Goal: Task Accomplishment & Management: Manage account settings

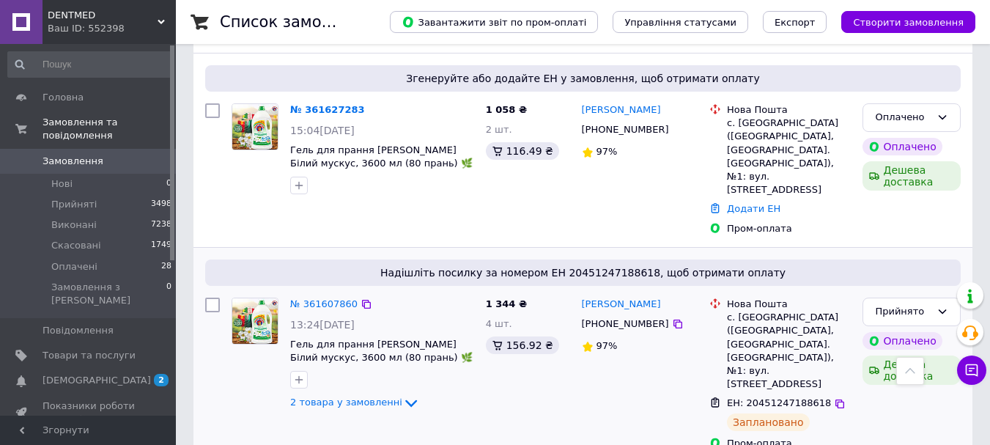
scroll to position [293, 0]
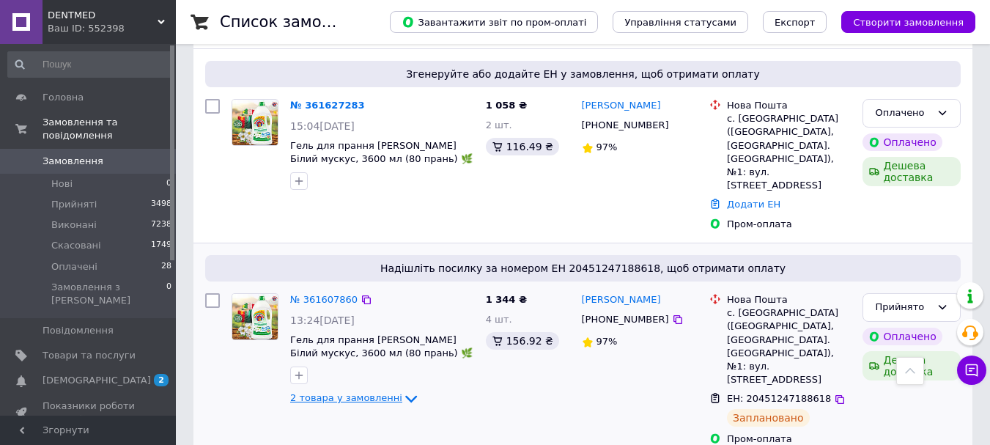
click at [361, 393] on span "2 товара у замовленні" at bounding box center [346, 398] width 112 height 11
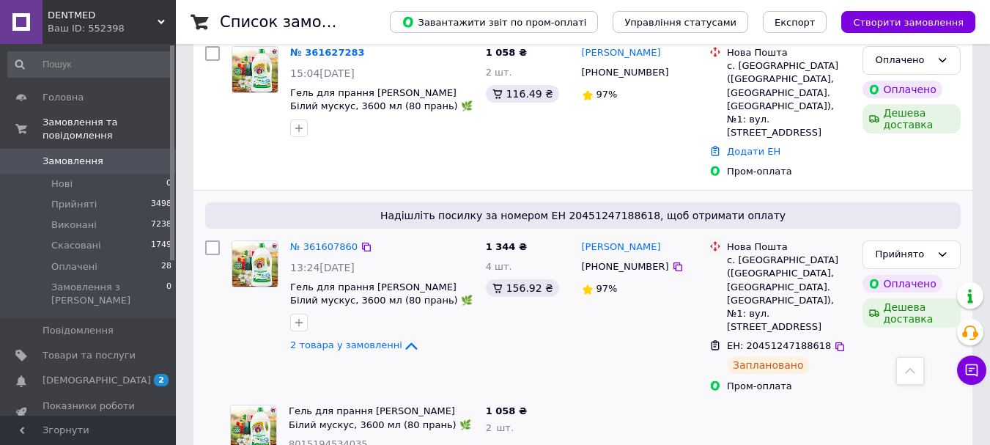
scroll to position [317, 0]
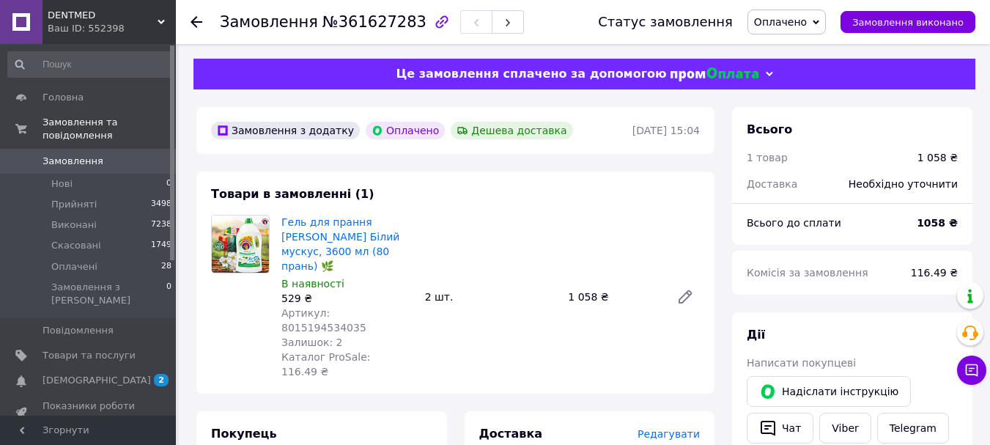
click at [812, 29] on span "Оплачено" at bounding box center [787, 22] width 78 height 25
click at [810, 49] on li "Прийнято" at bounding box center [787, 51] width 77 height 22
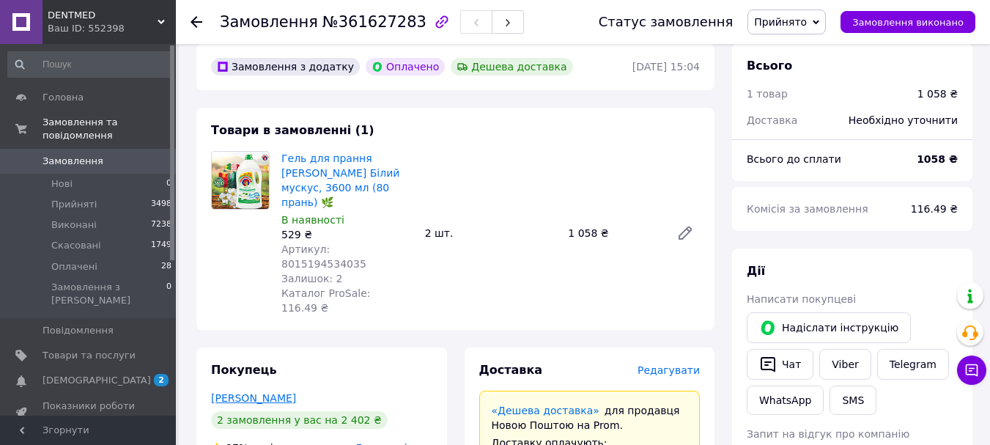
scroll to position [73, 0]
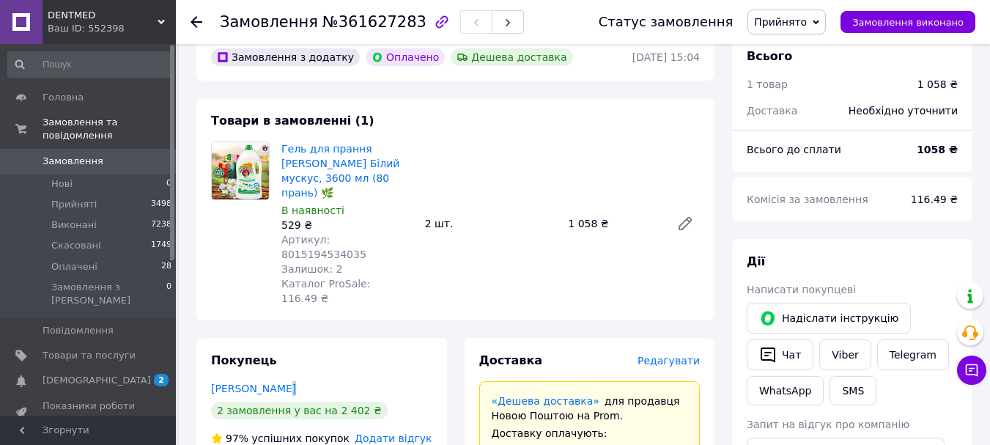
drag, startPoint x: 205, startPoint y: 353, endPoint x: 274, endPoint y: 339, distance: 70.3
click at [274, 339] on div "Покупець [PERSON_NAME] 2 замовлення у вас на 2 402 ₴ 97% успішних покупок Додат…" at bounding box center [321, 427] width 251 height 178
drag, startPoint x: 199, startPoint y: 344, endPoint x: 282, endPoint y: 334, distance: 83.4
click at [282, 338] on div "Покупець [PERSON_NAME] 2 замовлення у вас на 2 402 ₴ 97% успішних покупок Додат…" at bounding box center [321, 427] width 251 height 178
copy link "[PERSON_NAME]"
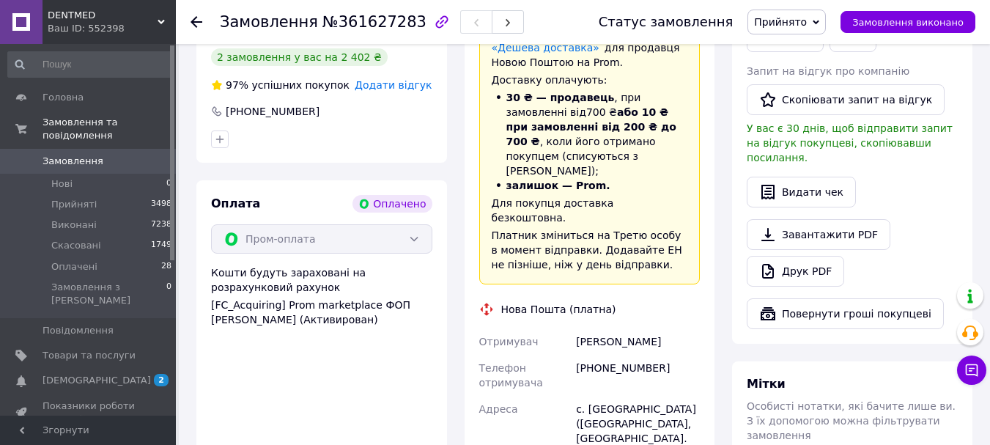
scroll to position [440, 0]
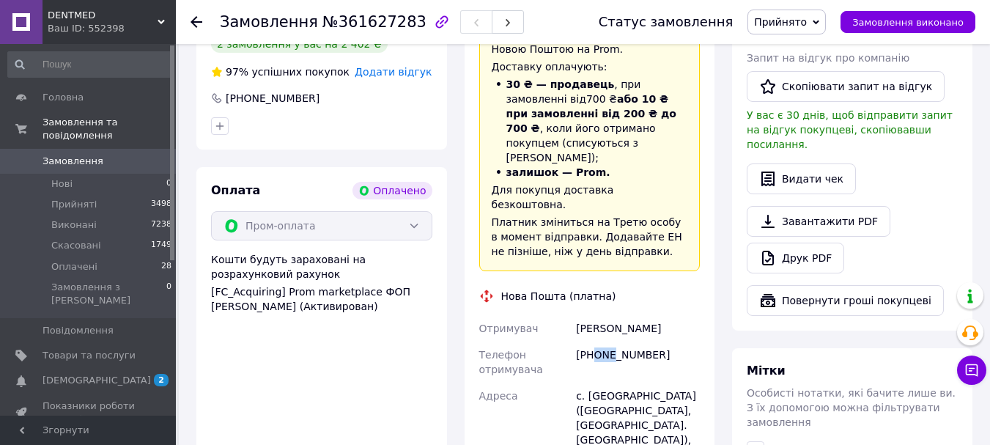
drag, startPoint x: 592, startPoint y: 279, endPoint x: 614, endPoint y: 278, distance: 21.3
click at [614, 342] on div "[PHONE_NUMBER]" at bounding box center [638, 362] width 130 height 41
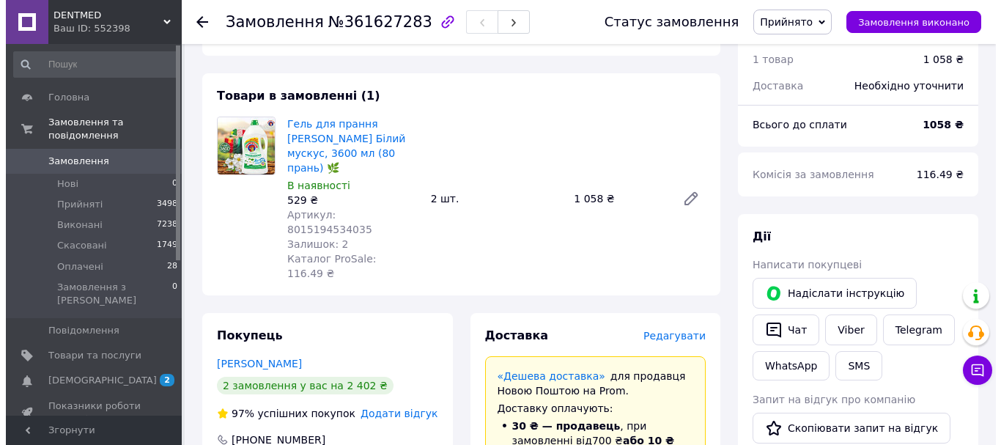
scroll to position [98, 0]
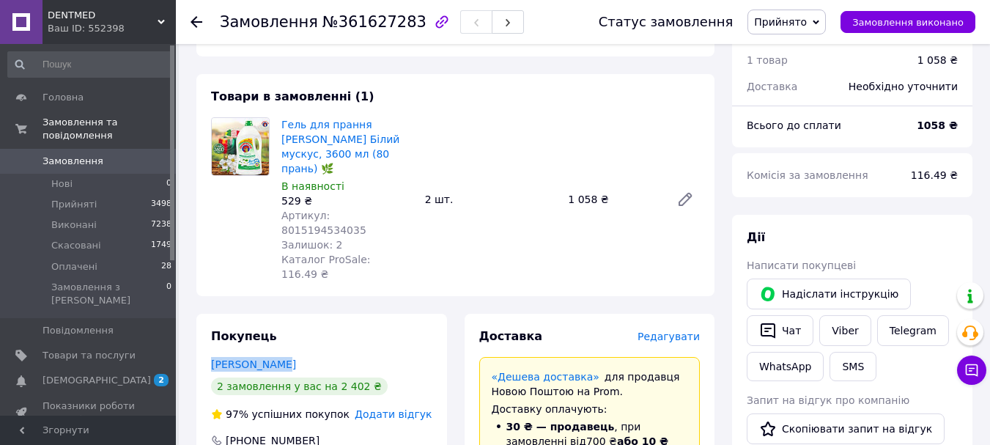
click at [293, 326] on div "Покупець [PERSON_NAME] 2 замовлення у вас на 2 402 ₴ 97% успішних покупок Додат…" at bounding box center [321, 403] width 251 height 178
copy link "[PERSON_NAME]"
click at [663, 331] on span "Редагувати" at bounding box center [669, 337] width 62 height 12
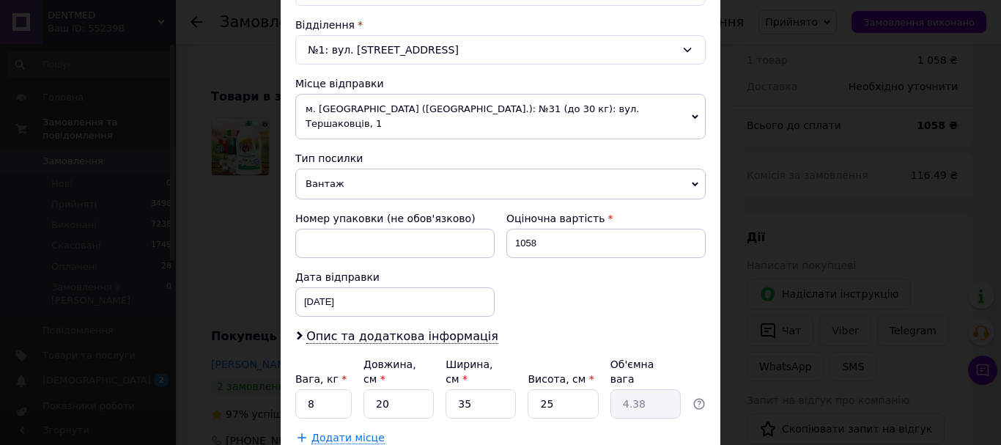
scroll to position [529, 0]
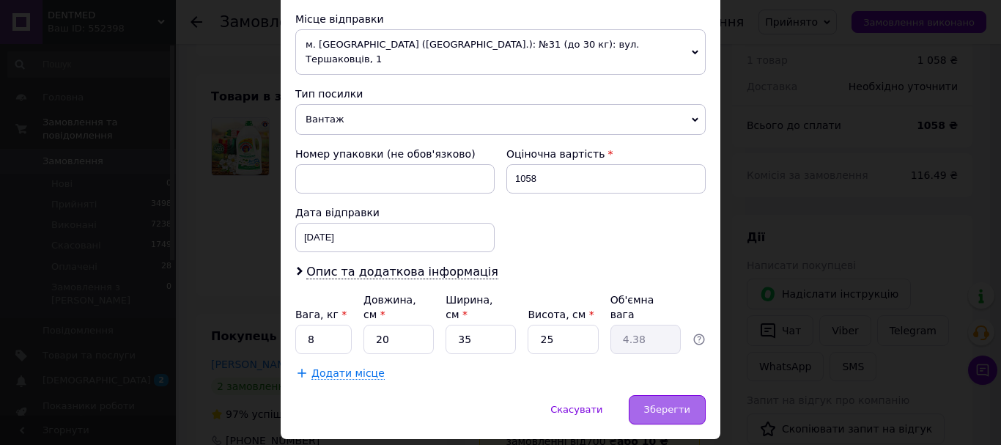
click at [683, 404] on span "Зберегти" at bounding box center [667, 409] width 46 height 11
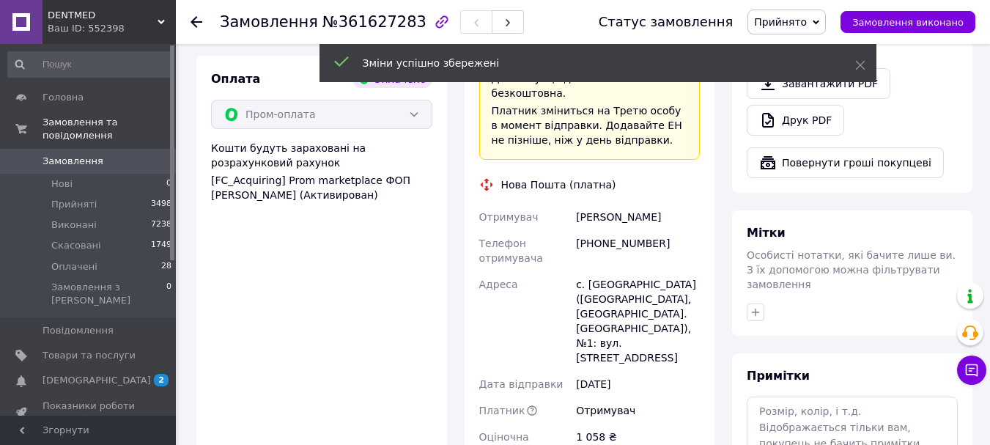
scroll to position [611, 0]
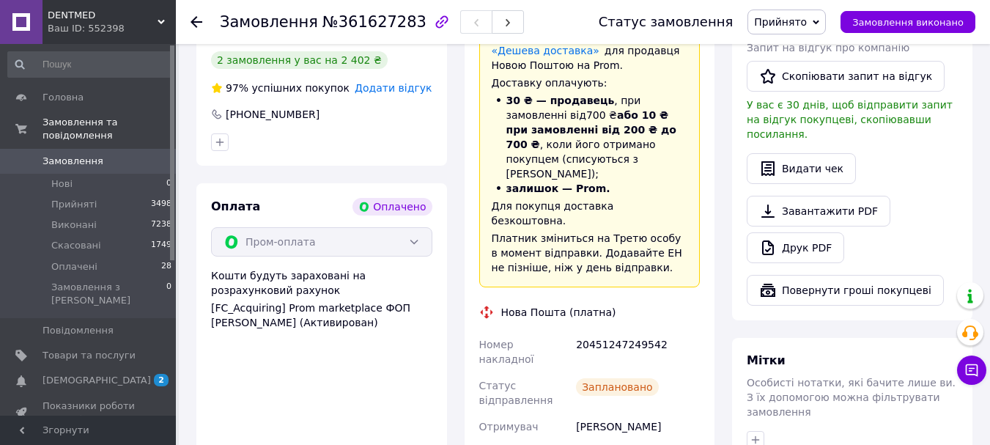
scroll to position [440, 0]
